Goal: Task Accomplishment & Management: Manage account settings

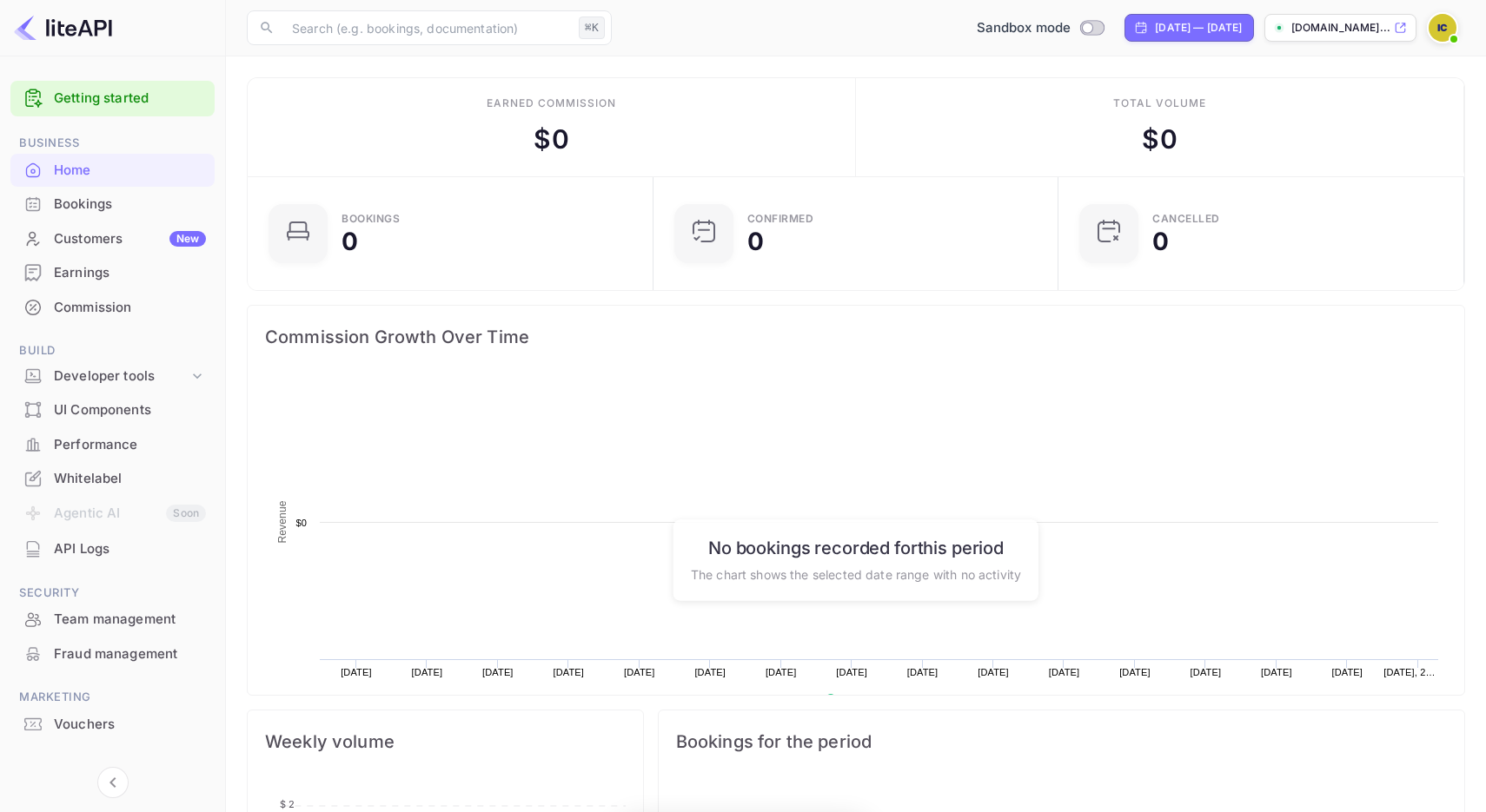
scroll to position [282, 396]
click at [162, 207] on div "Bookings" at bounding box center [130, 204] width 152 height 20
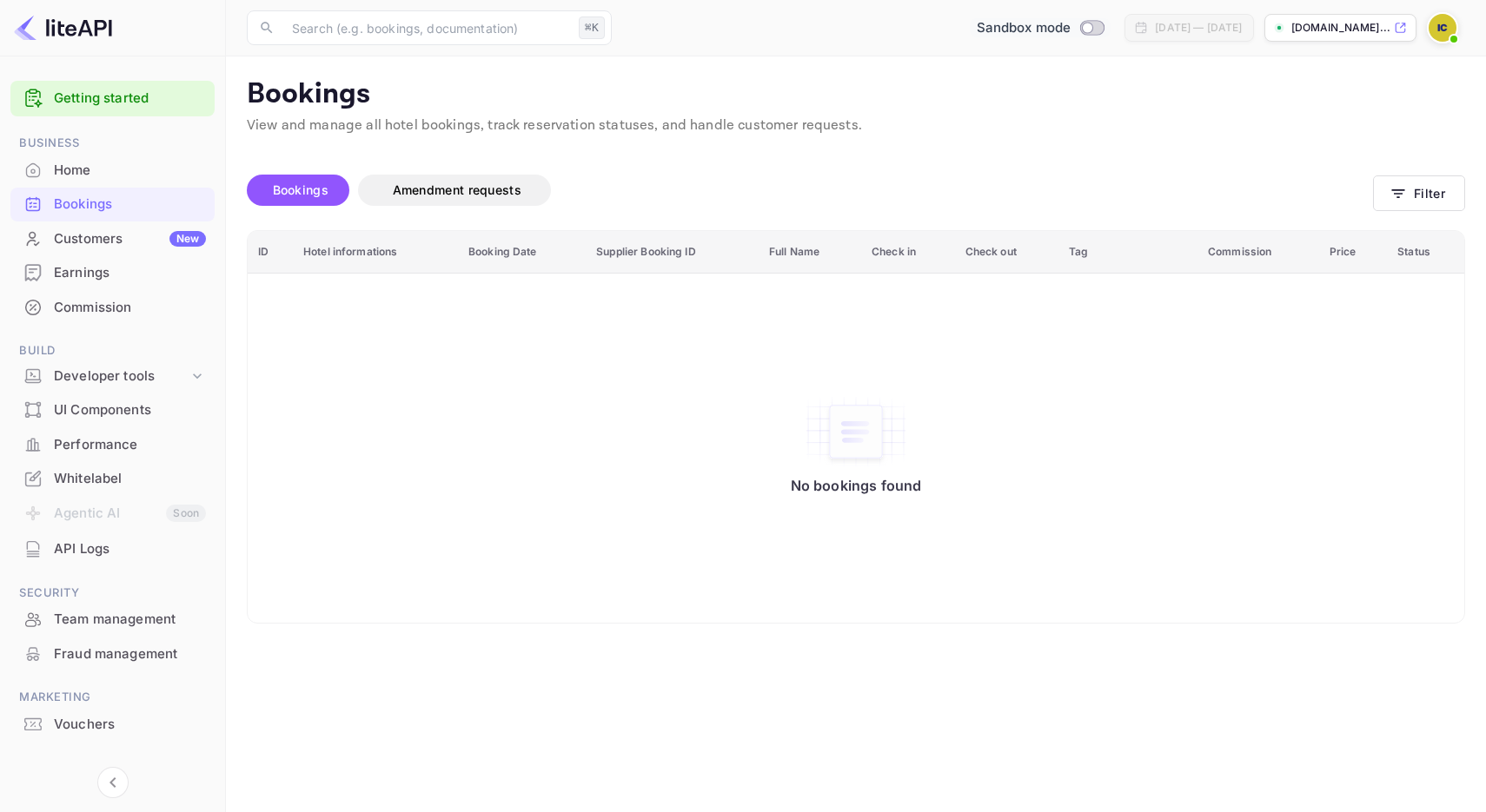
click at [1070, 25] on input "Switch to Production mode" at bounding box center [1087, 28] width 35 height 11
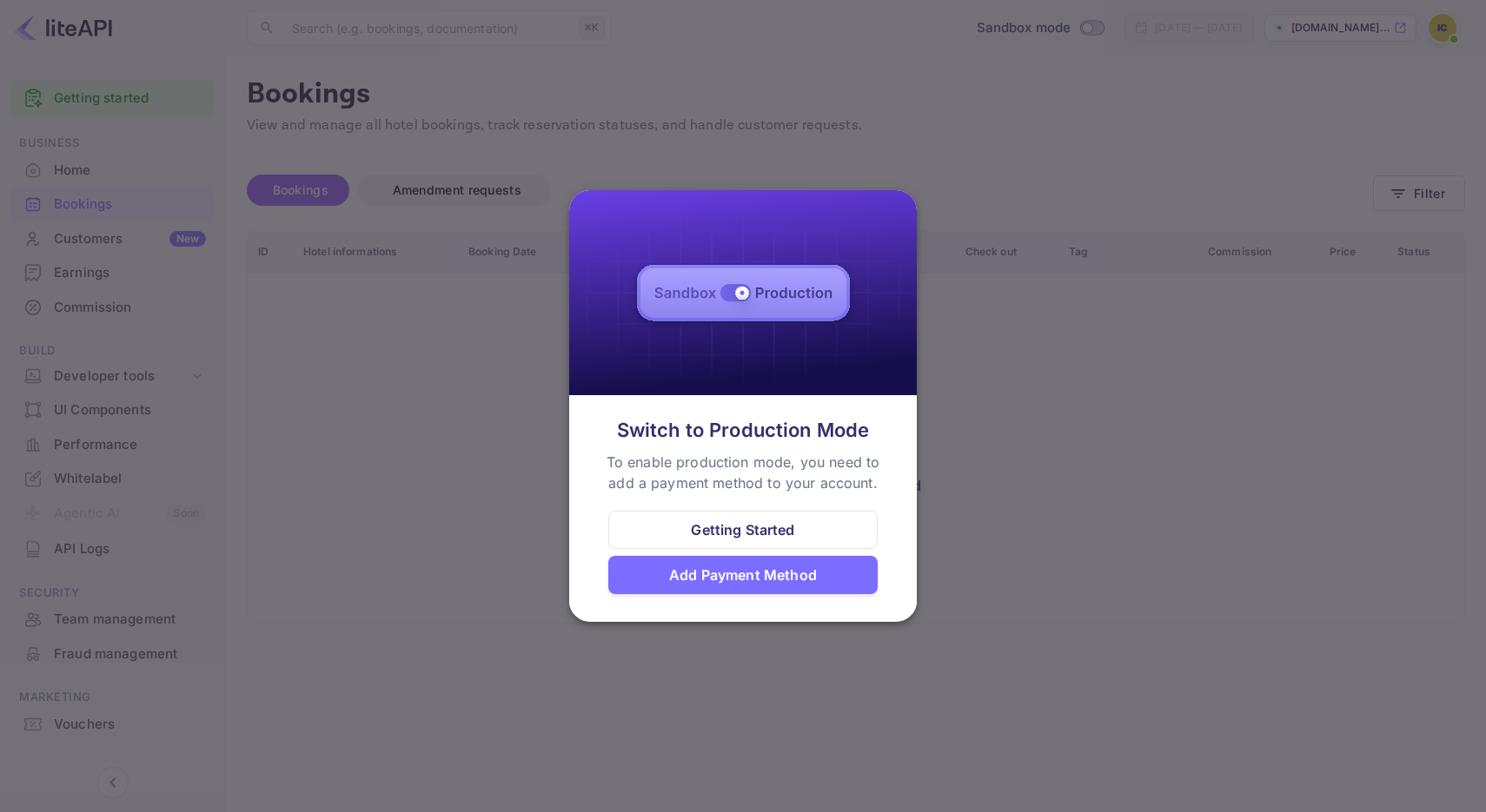
click at [926, 351] on div at bounding box center [743, 406] width 1486 height 812
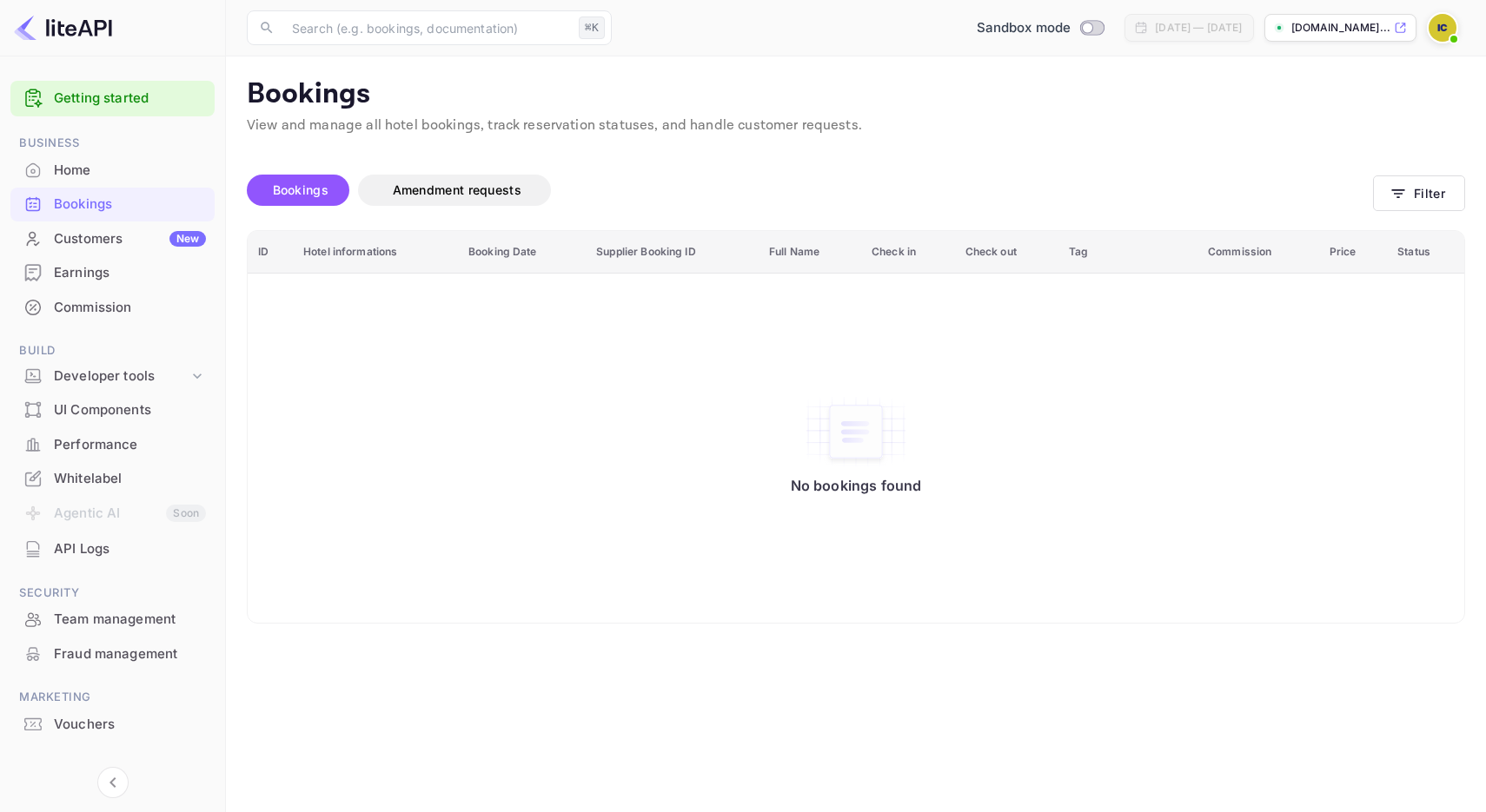
click at [122, 241] on div "Customers New" at bounding box center [130, 239] width 152 height 20
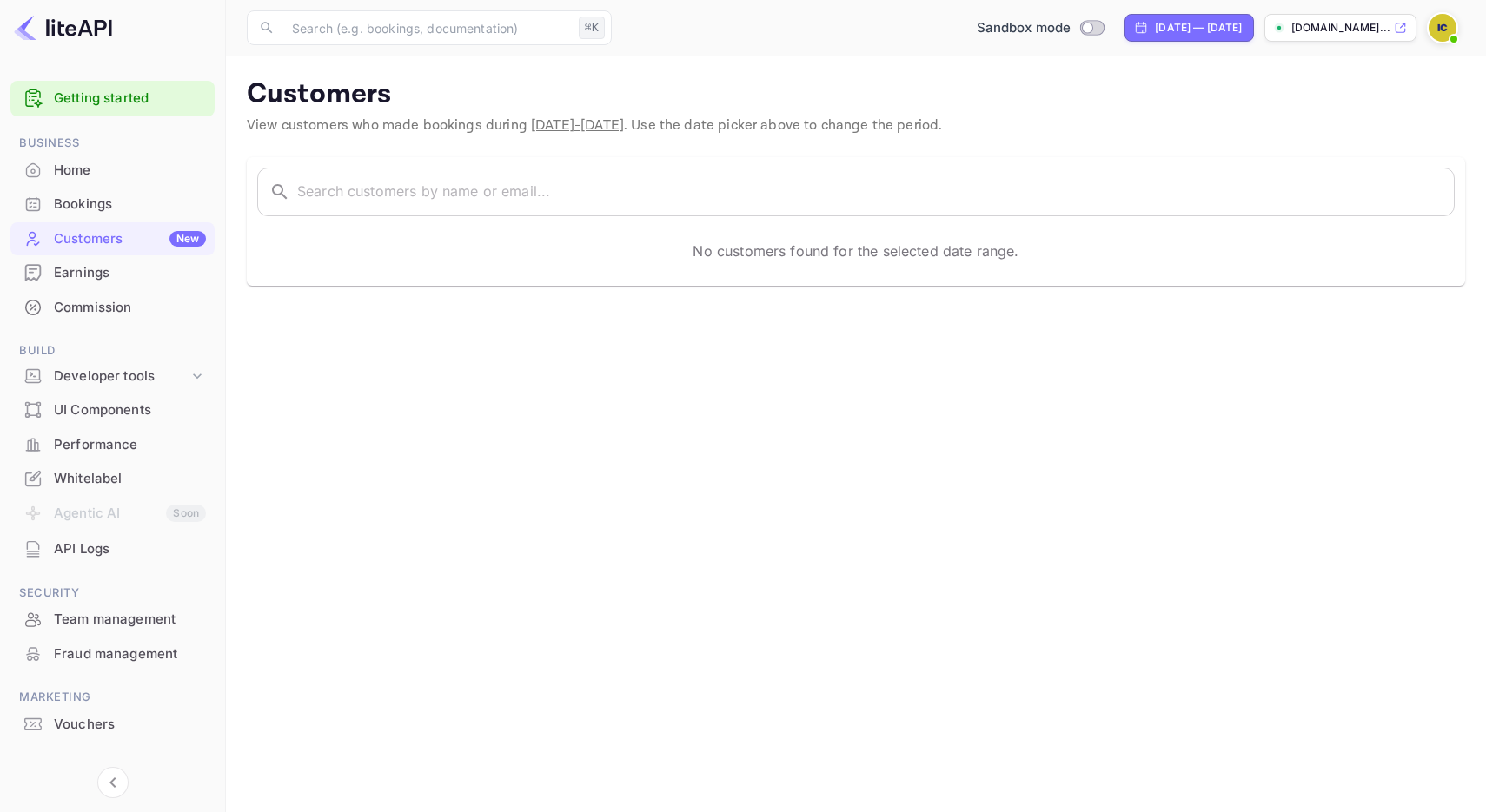
click at [125, 350] on span "Build" at bounding box center [112, 351] width 205 height 19
click at [115, 380] on div "Developer tools" at bounding box center [122, 376] width 135 height 20
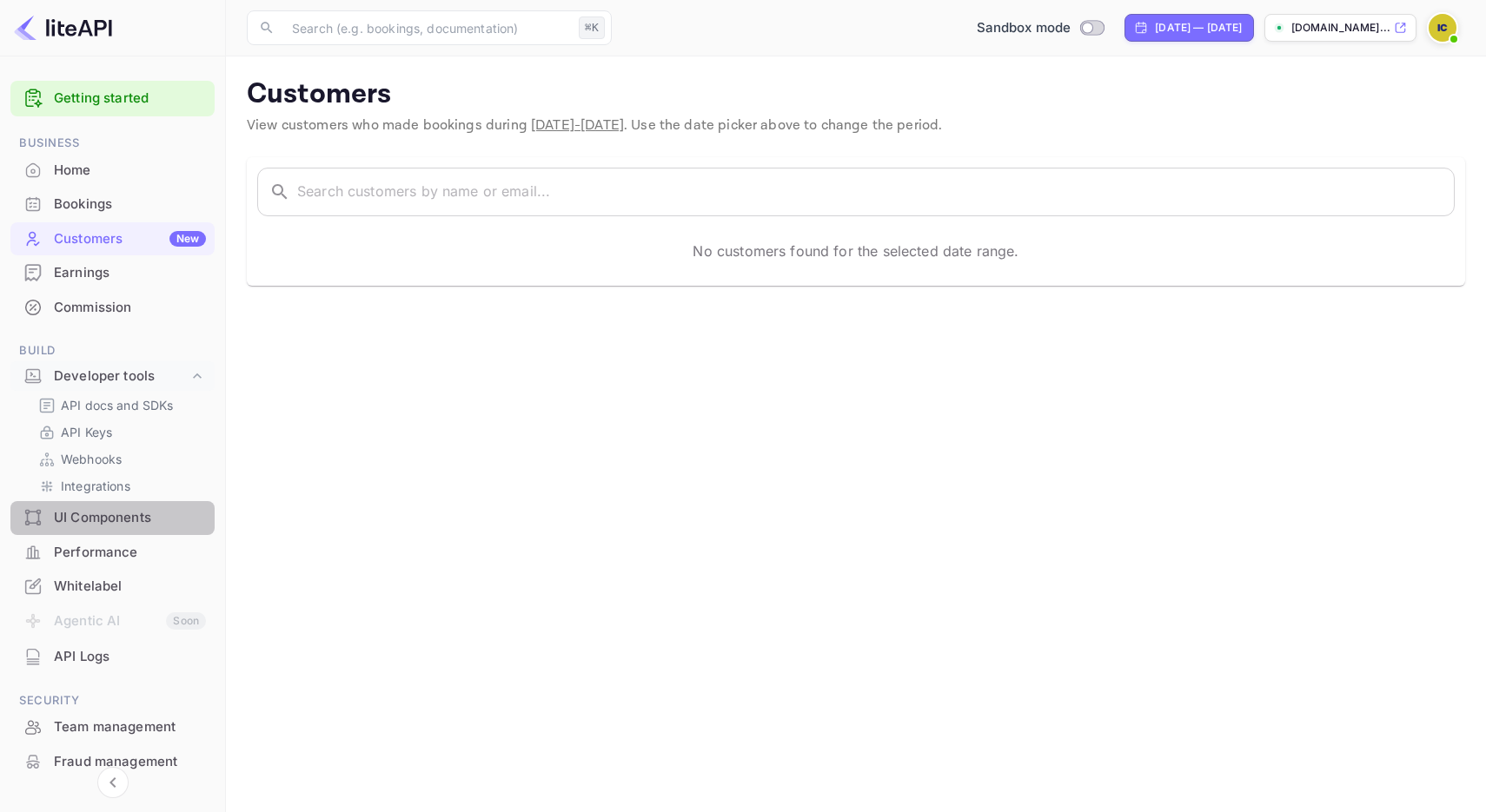
click at [119, 511] on div "UI Components" at bounding box center [130, 517] width 152 height 20
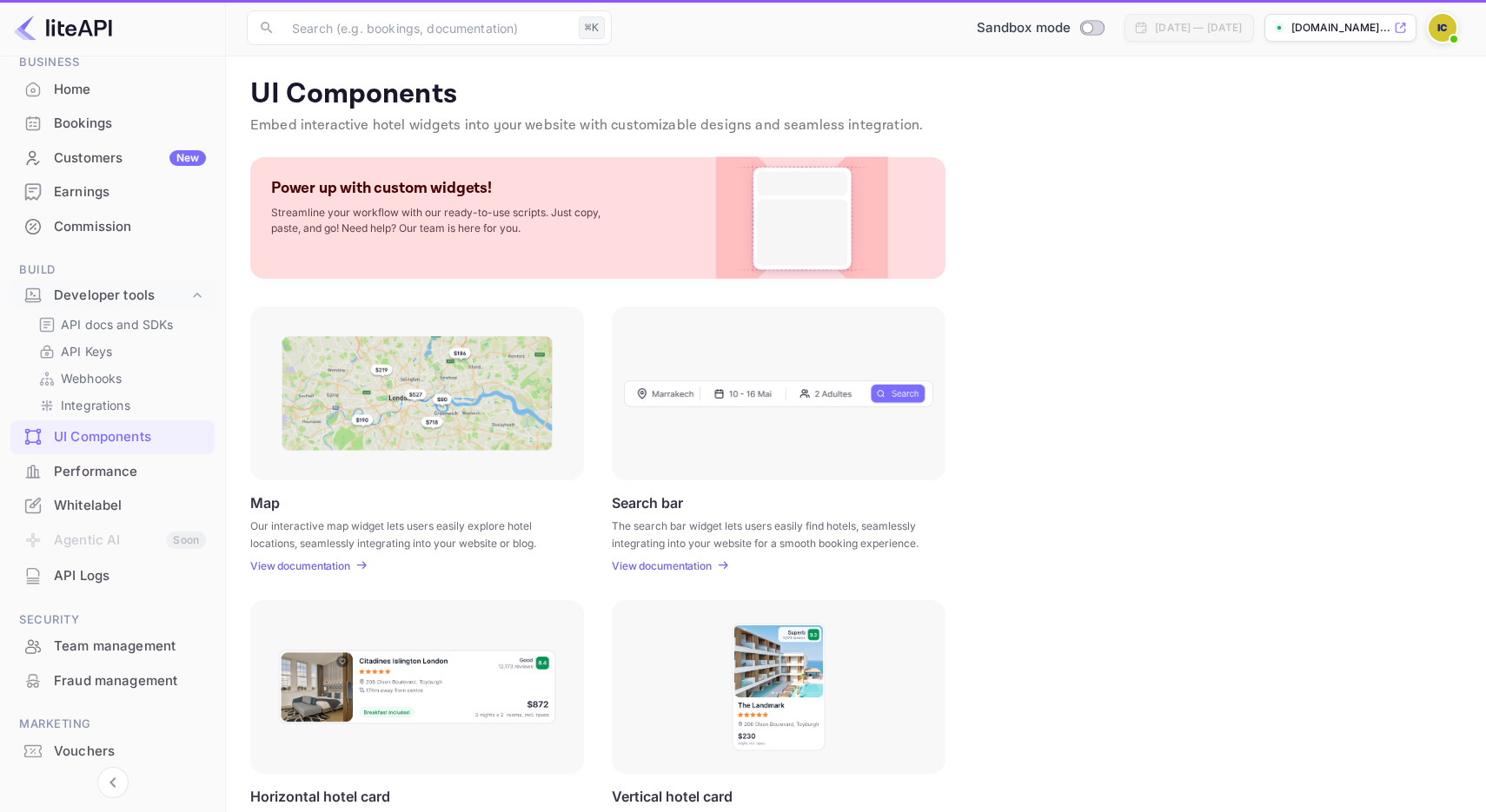
scroll to position [89, 0]
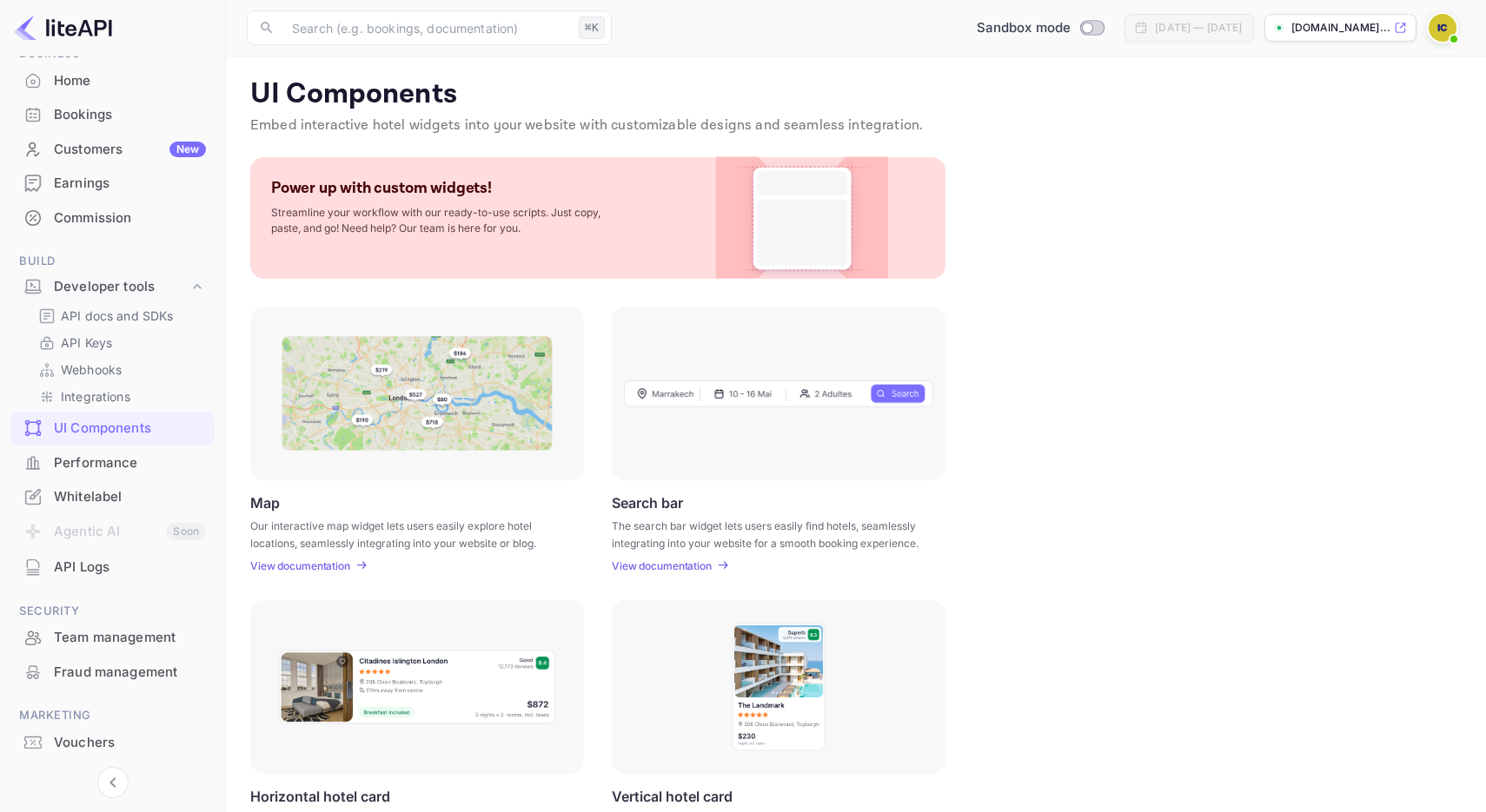
click at [115, 457] on div "Performance" at bounding box center [130, 463] width 152 height 20
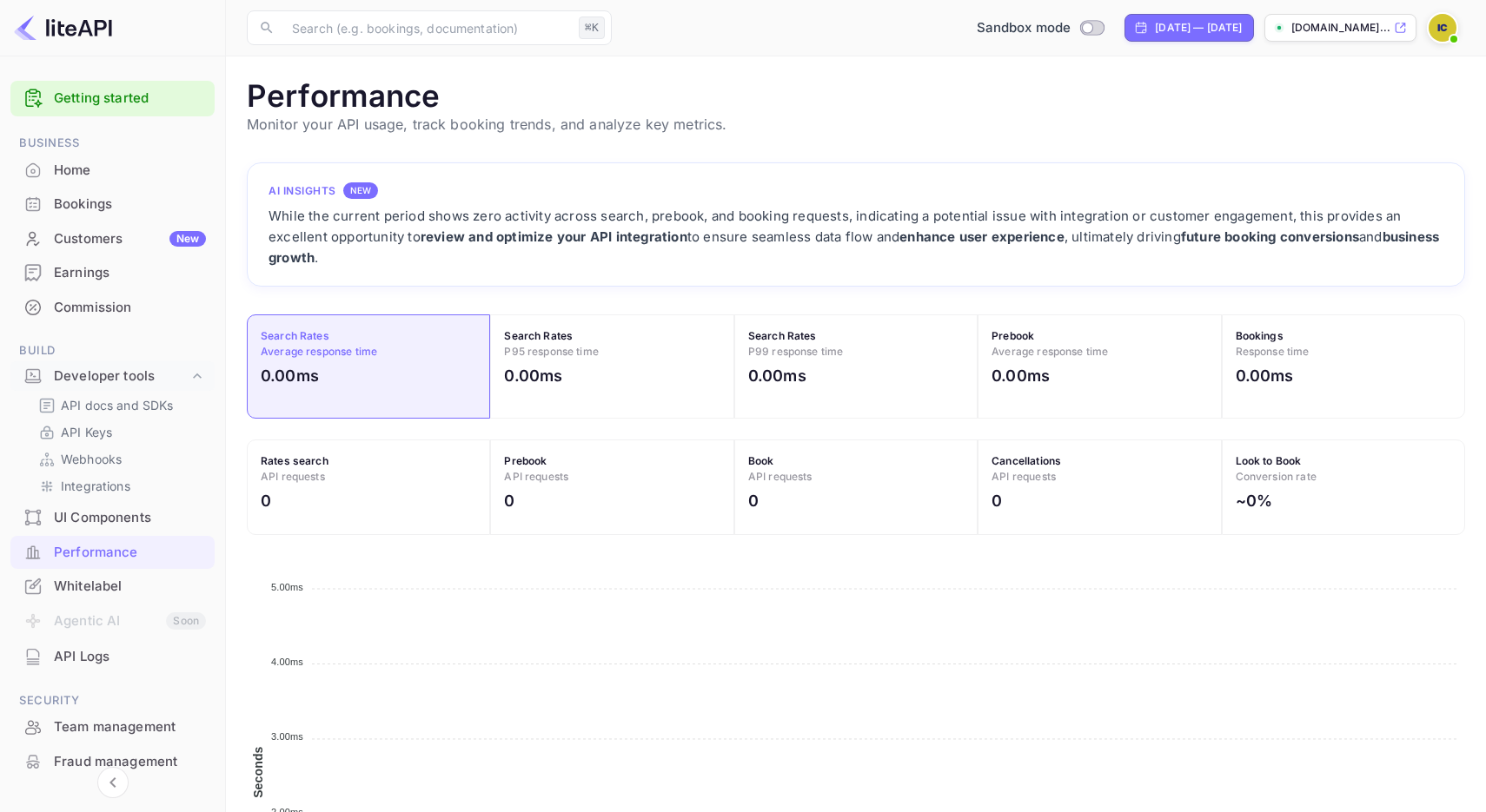
click at [96, 156] on div "Home" at bounding box center [112, 171] width 205 height 34
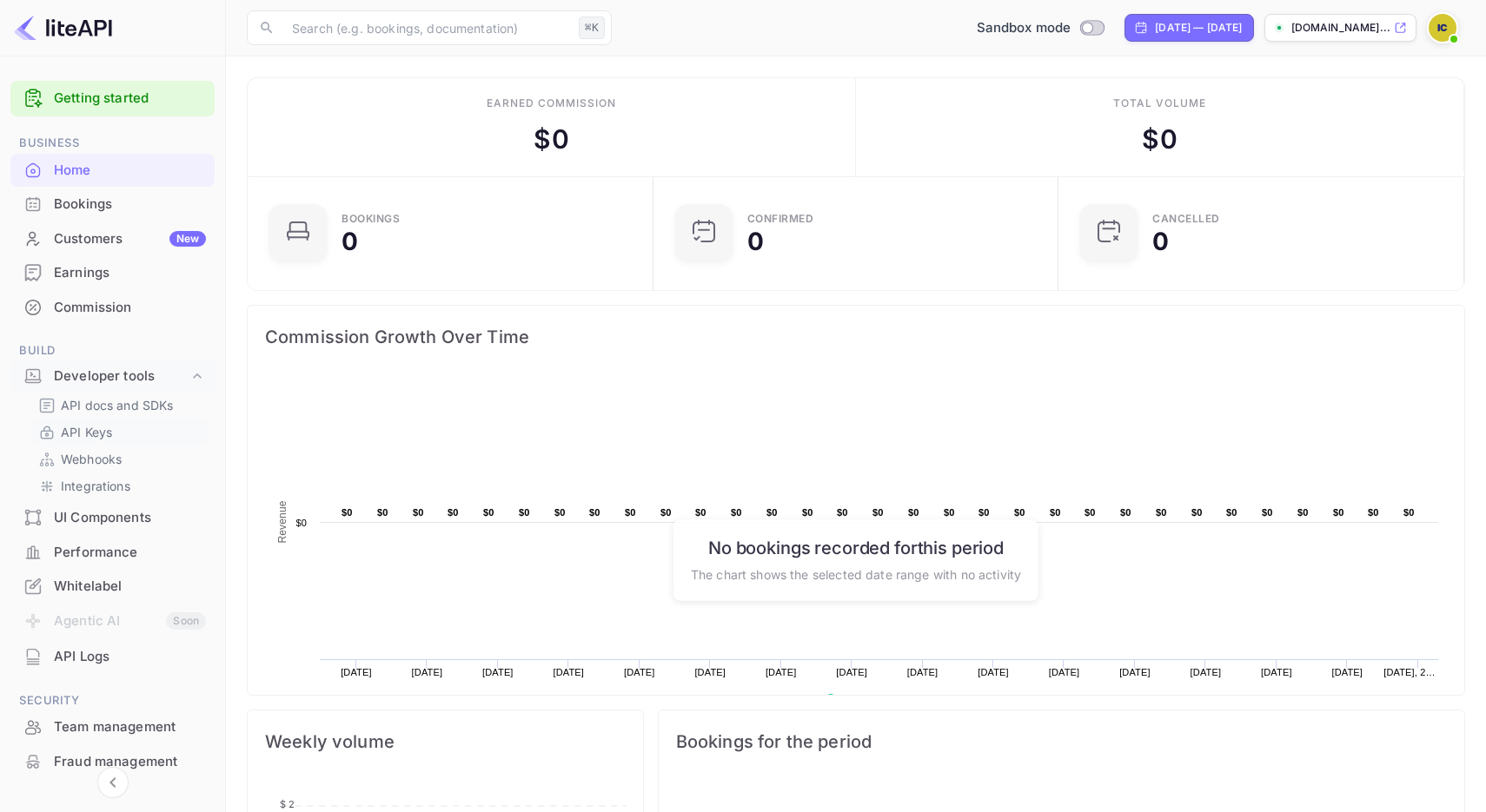
click at [83, 432] on p "API Keys" at bounding box center [87, 432] width 51 height 18
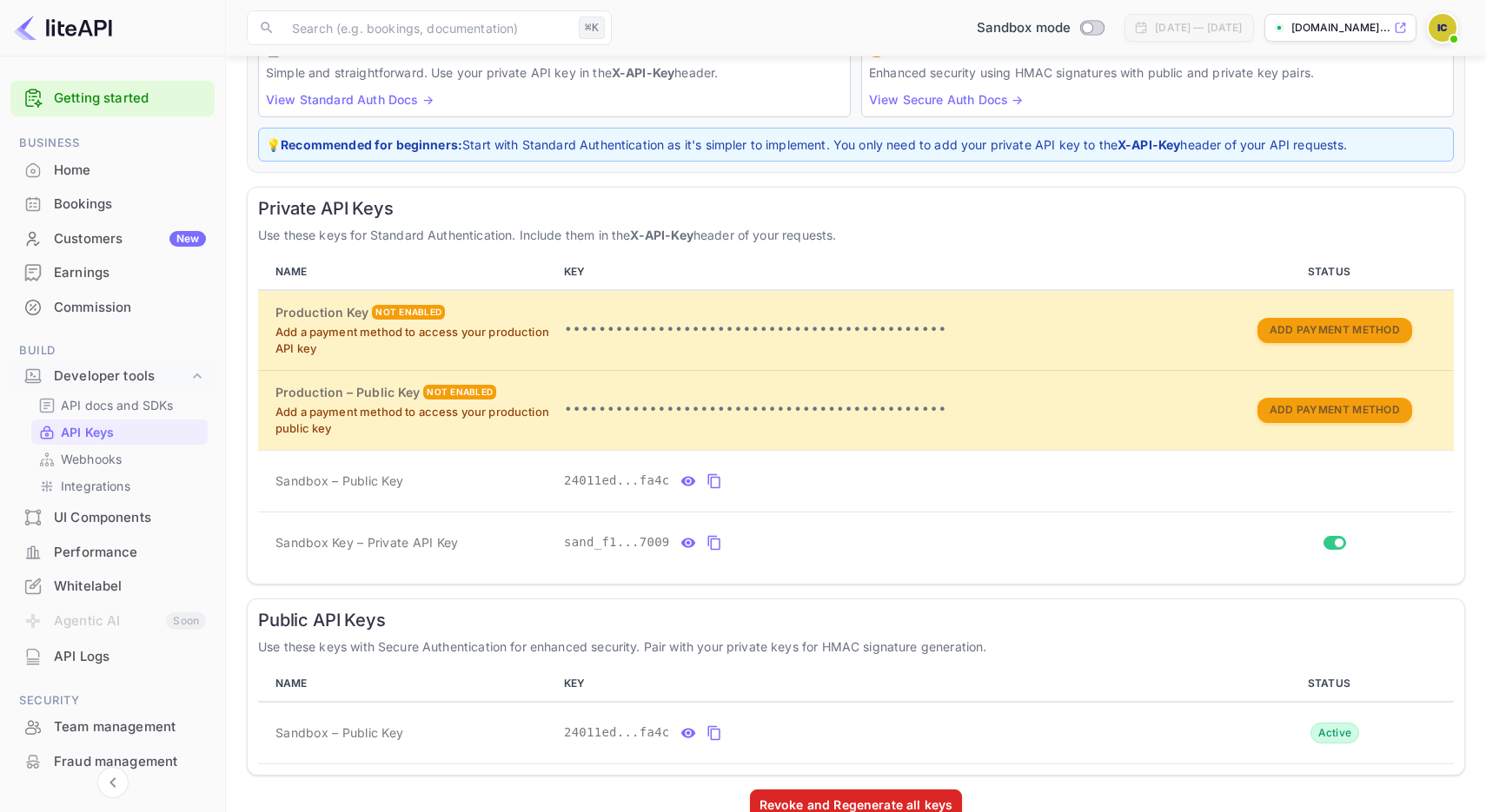
scroll to position [161, 0]
click at [1330, 24] on p "[DOMAIN_NAME]..." at bounding box center [1340, 28] width 99 height 15
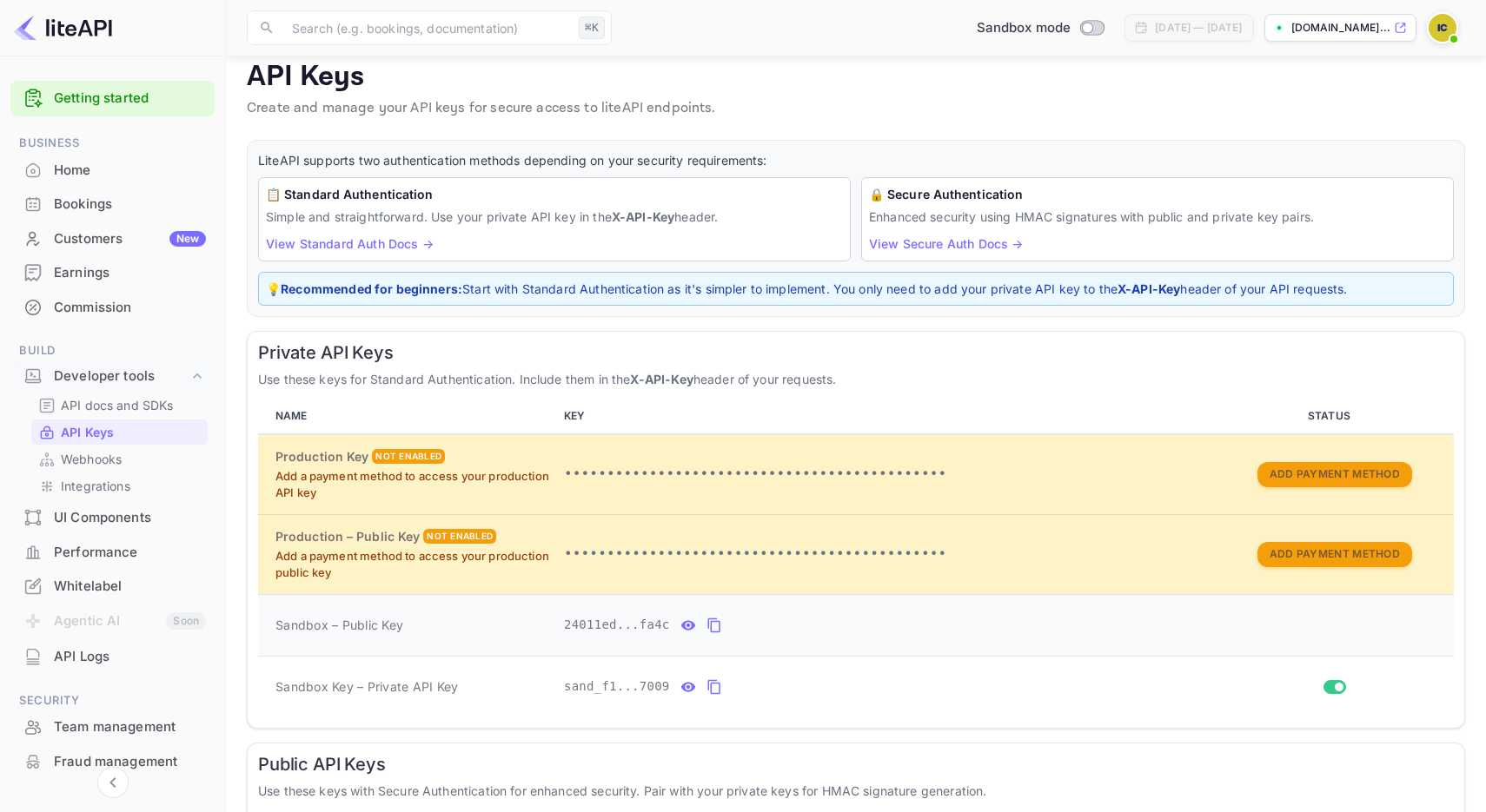
scroll to position [0, 0]
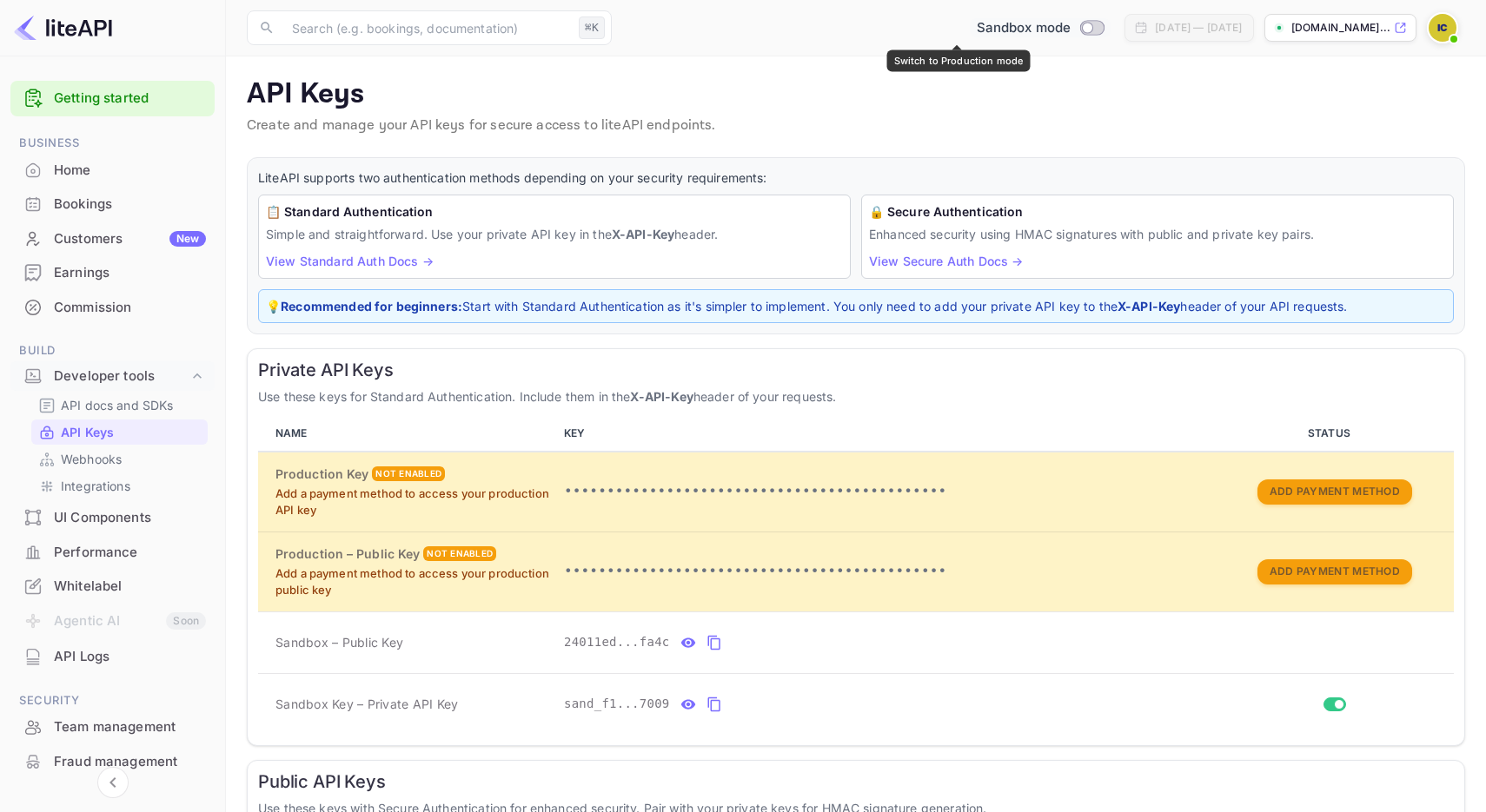
click at [1070, 24] on input "Switch to Production mode" at bounding box center [1087, 28] width 35 height 11
checkbox input "false"
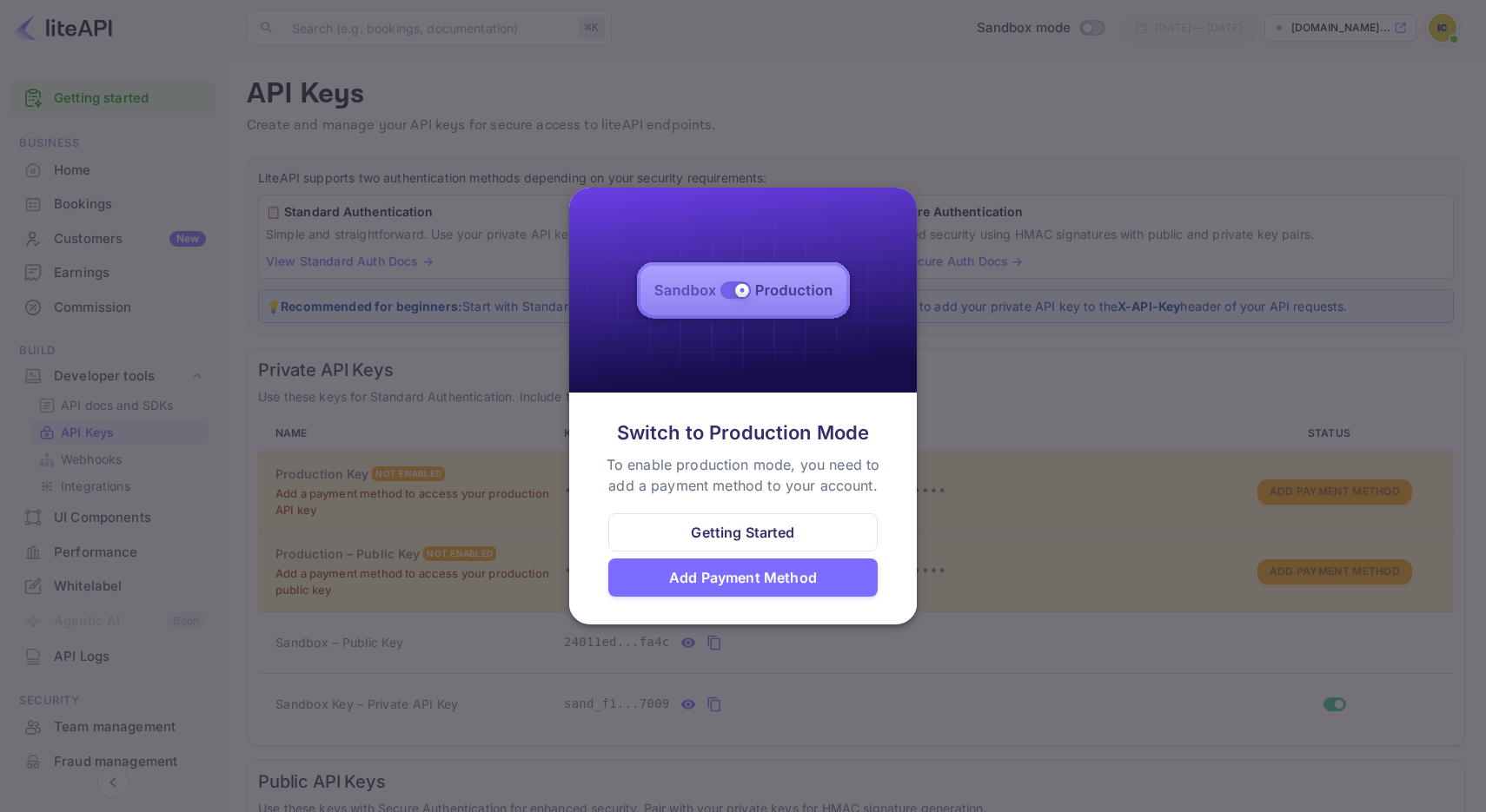
click at [729, 575] on div "Add Payment Method" at bounding box center [742, 577] width 147 height 21
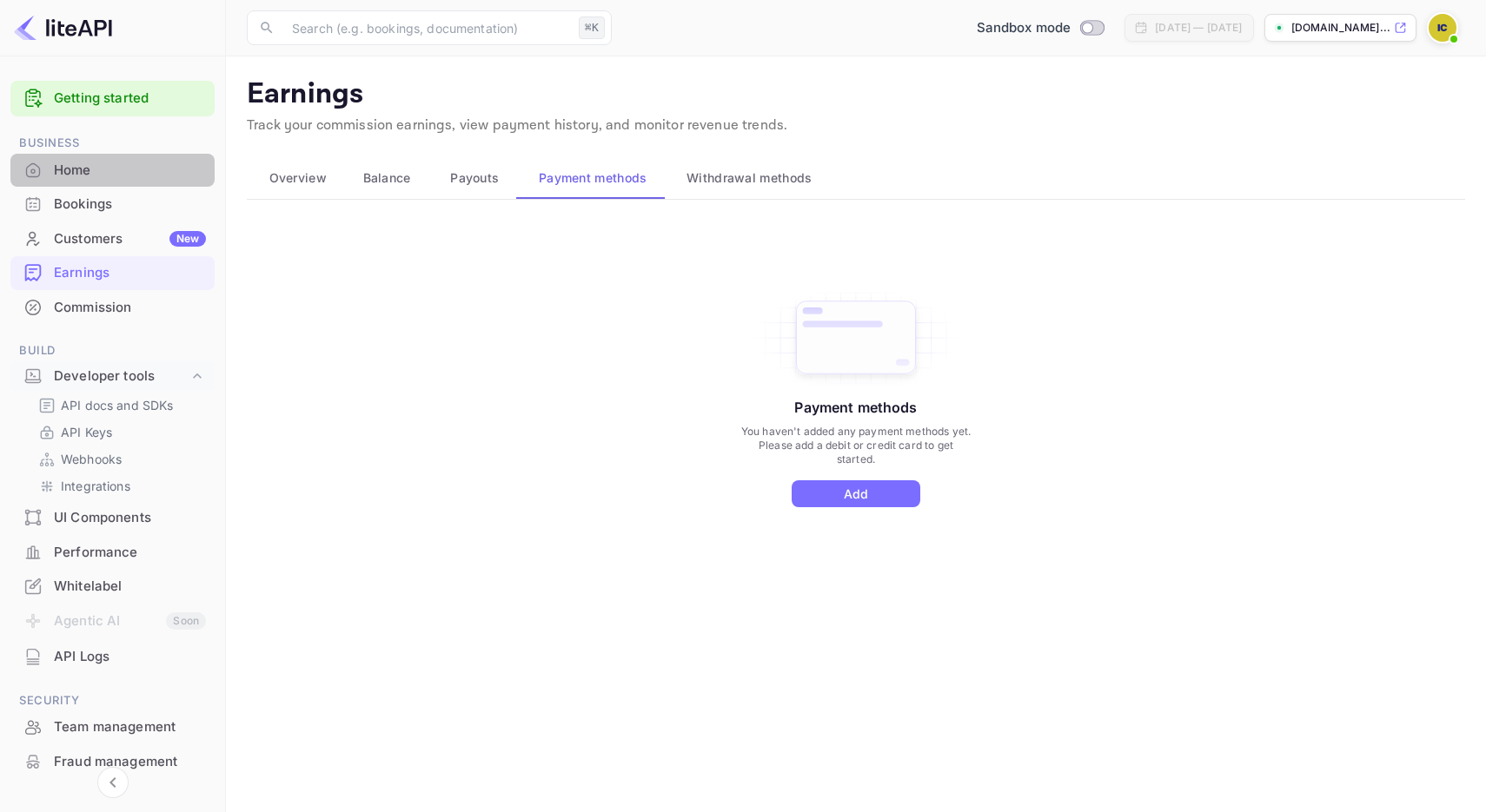
click at [135, 178] on div "Home" at bounding box center [130, 170] width 152 height 20
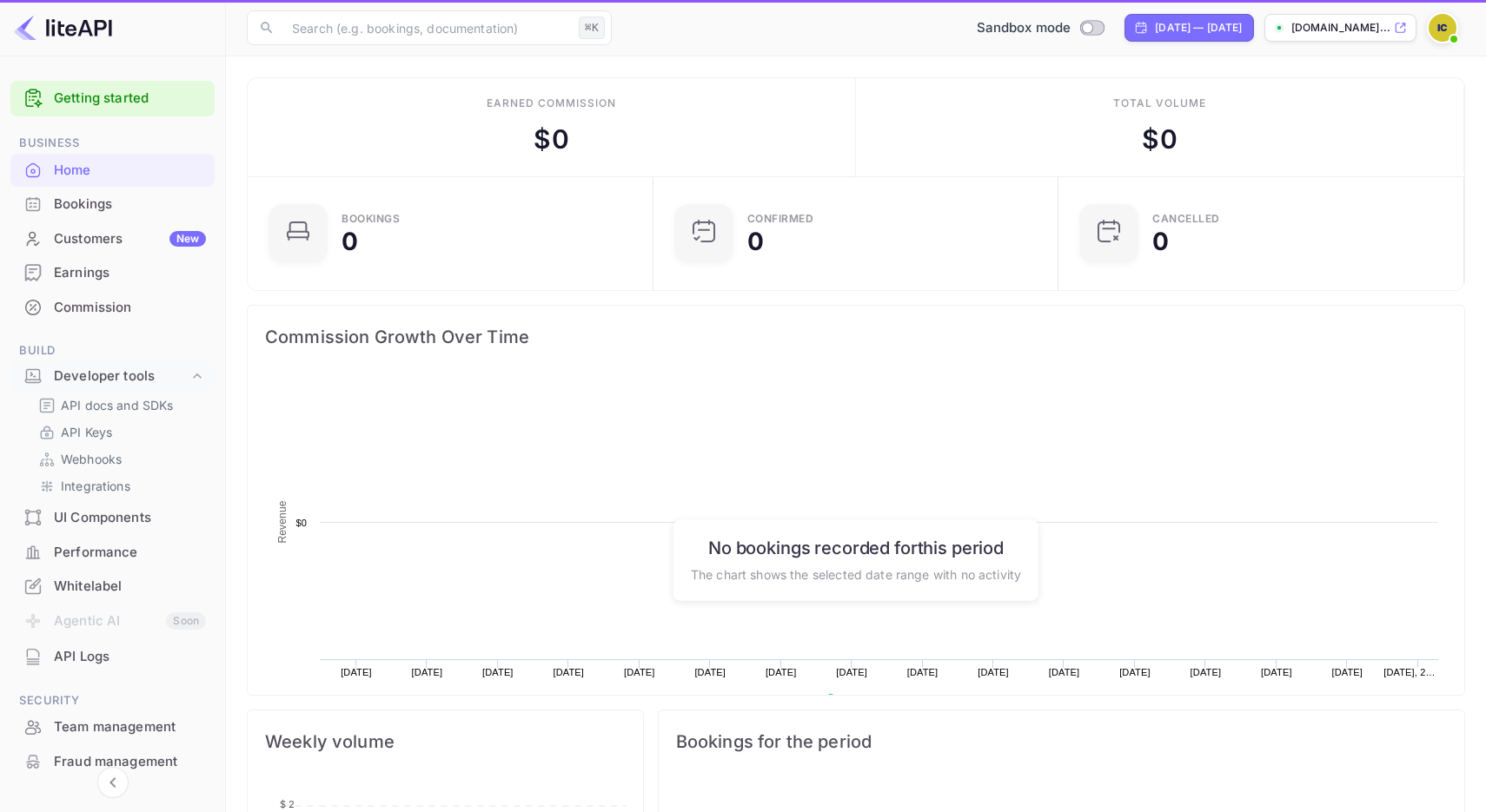
scroll to position [1, 1]
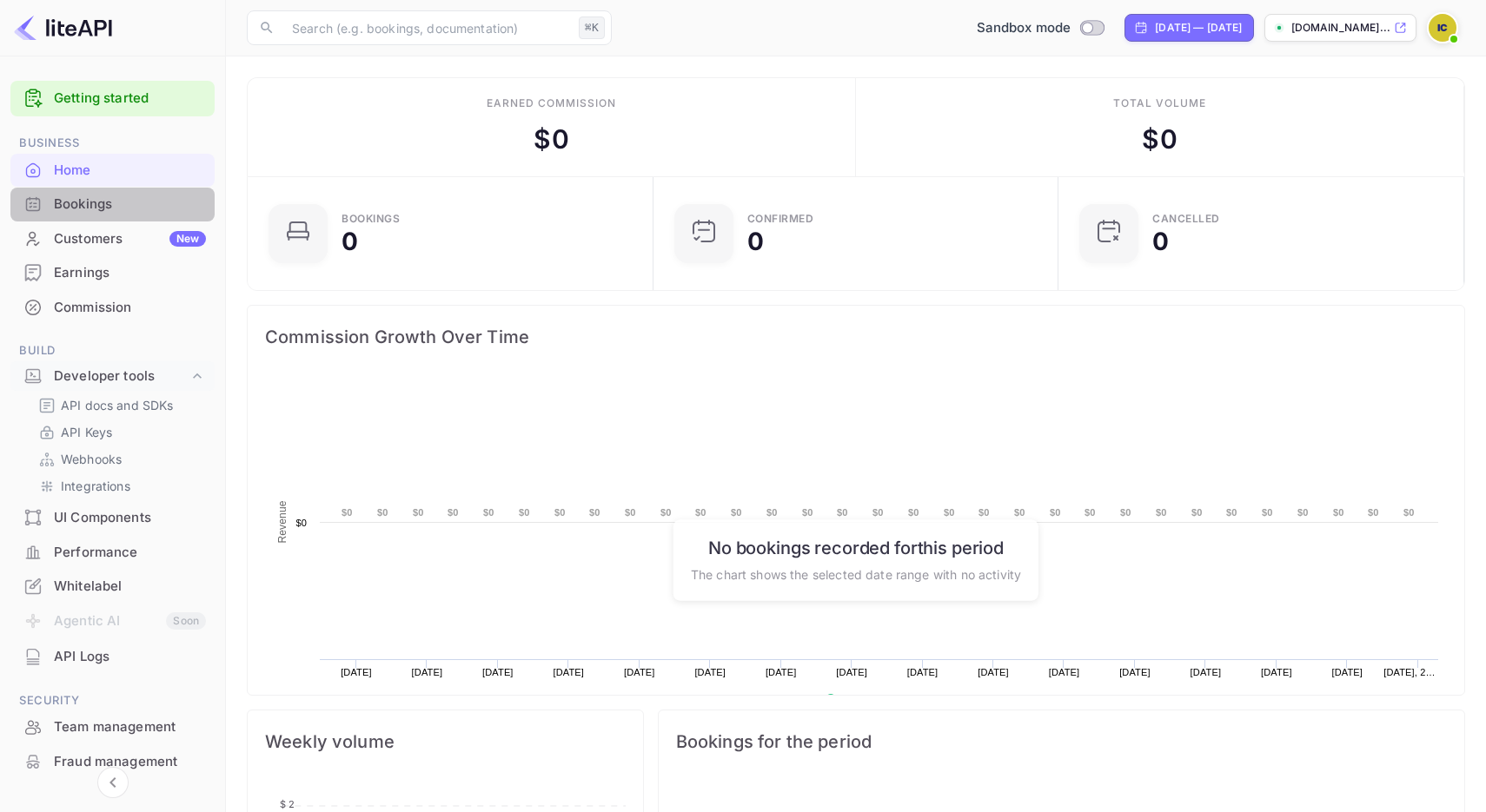
click at [142, 212] on div "Bookings" at bounding box center [130, 204] width 152 height 20
